Goal: Task Accomplishment & Management: Manage account settings

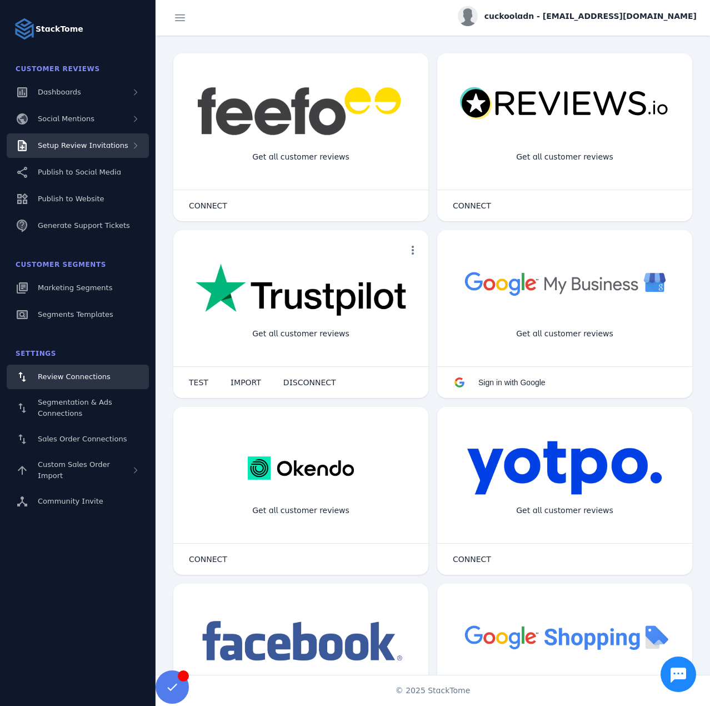
click at [83, 154] on div "Setup Review Invitations" at bounding box center [78, 145] width 142 height 24
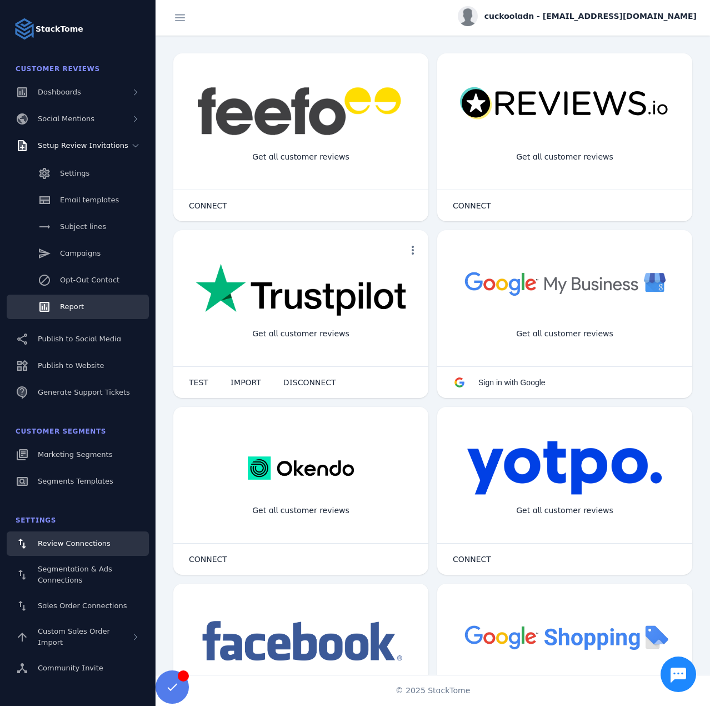
click at [82, 304] on span "Report" at bounding box center [72, 306] width 24 height 8
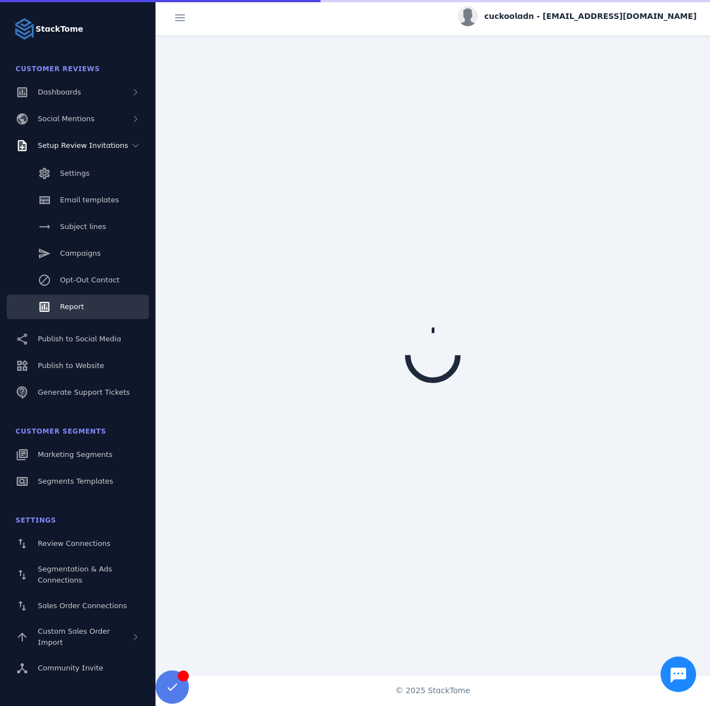
click at [572, 22] on div "cuckooladn - cs_cuckooland@stacktome.com" at bounding box center [577, 16] width 239 height 20
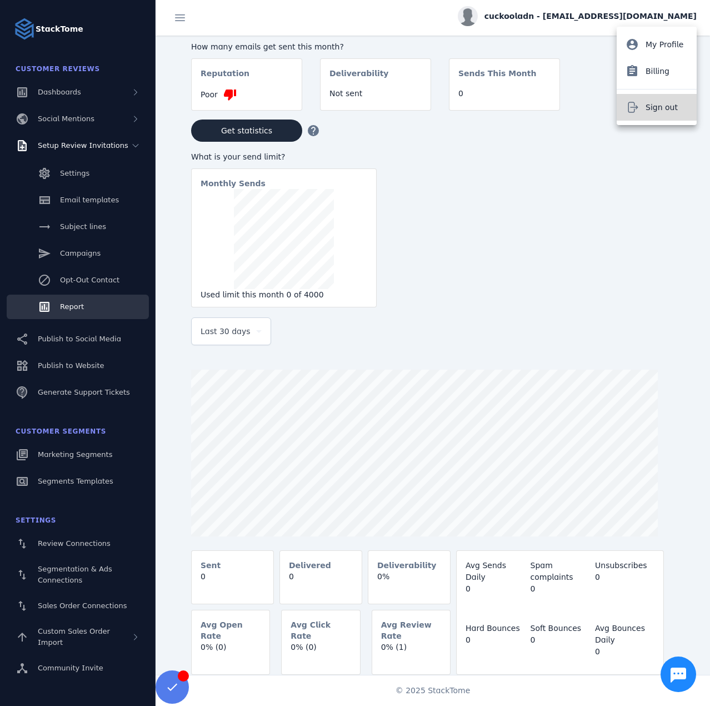
click at [656, 114] on button "Sign out" at bounding box center [657, 107] width 80 height 27
